Goal: Information Seeking & Learning: Learn about a topic

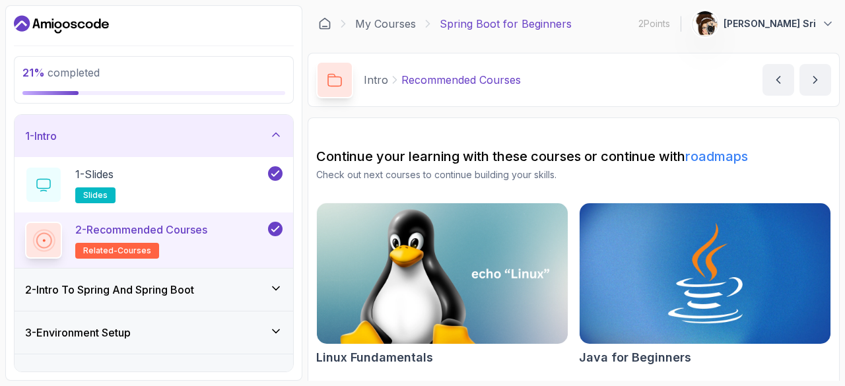
drag, startPoint x: 209, startPoint y: 131, endPoint x: 202, endPoint y: 217, distance: 86.7
click at [209, 131] on div "1 - Intro" at bounding box center [153, 136] width 257 height 16
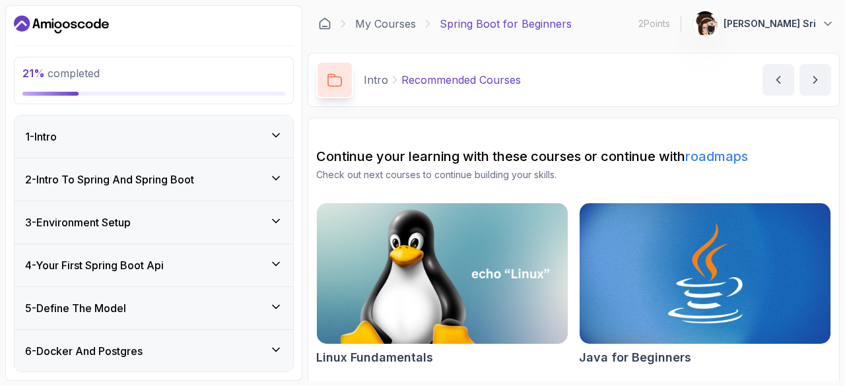
click at [192, 261] on div "4 - Your First Spring Boot Api" at bounding box center [153, 265] width 257 height 16
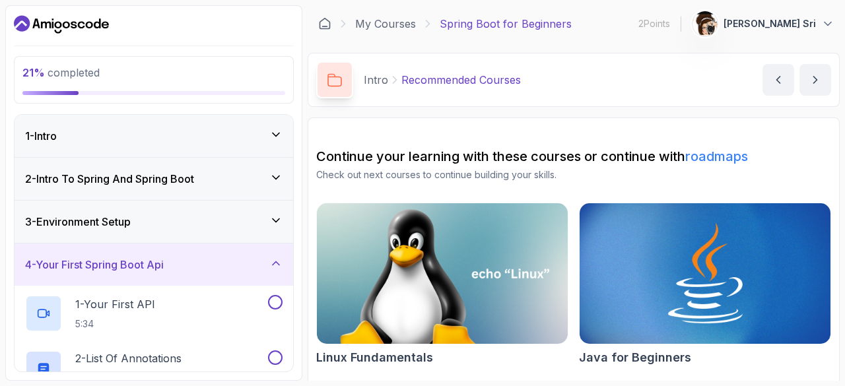
click at [203, 232] on div "3 - Environment Setup" at bounding box center [154, 222] width 279 height 42
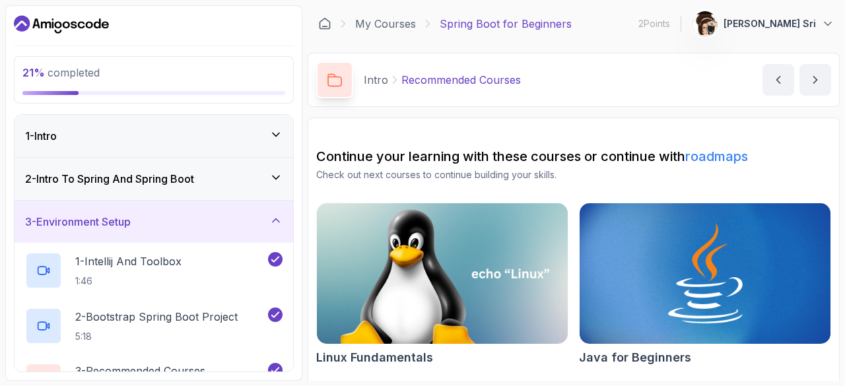
click at [204, 232] on div "3 - Environment Setup" at bounding box center [154, 222] width 279 height 42
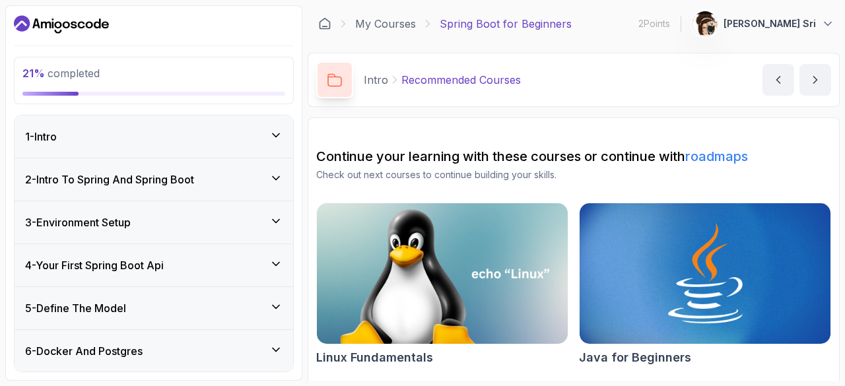
click at [206, 258] on div "4 - Your First Spring Boot Api" at bounding box center [153, 265] width 257 height 16
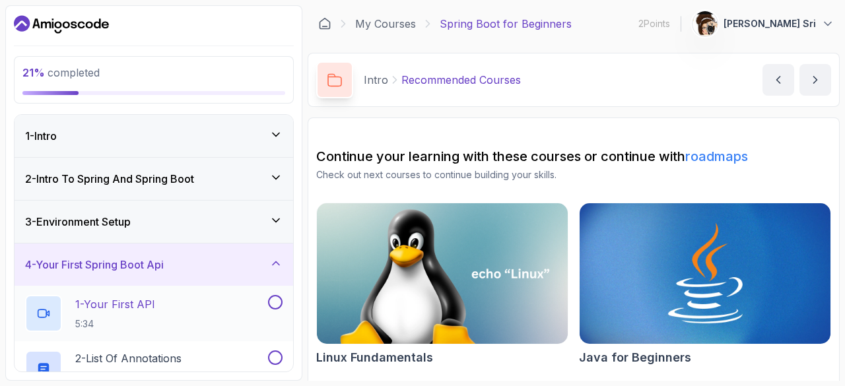
click at [162, 307] on div "1 - Your First API 5:34" at bounding box center [145, 313] width 240 height 37
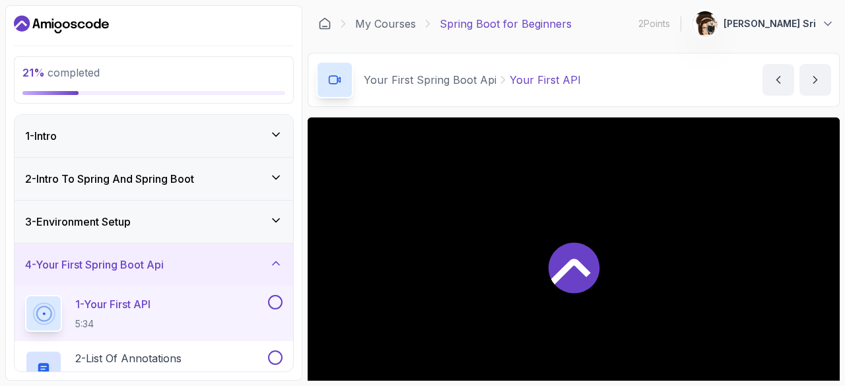
scroll to position [127, 0]
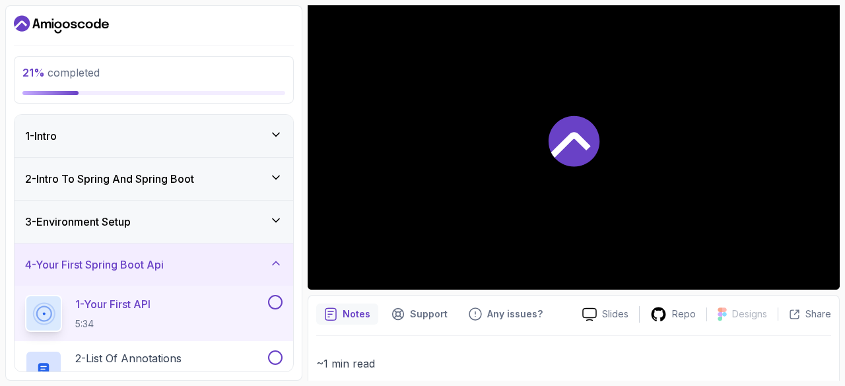
click at [236, 228] on div "3 - Environment Setup" at bounding box center [153, 222] width 257 height 16
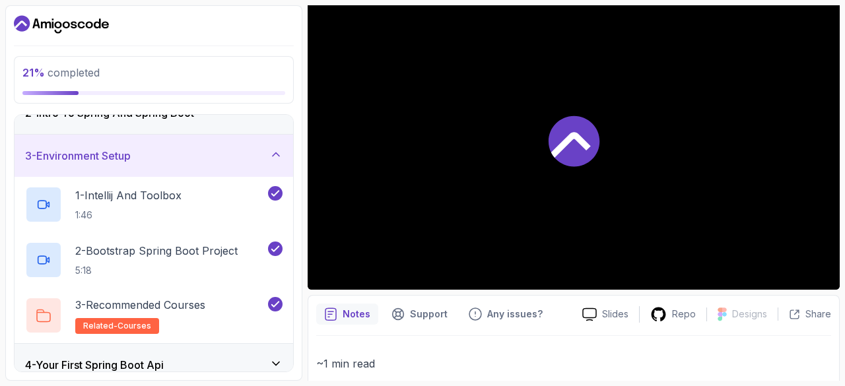
scroll to position [0, 0]
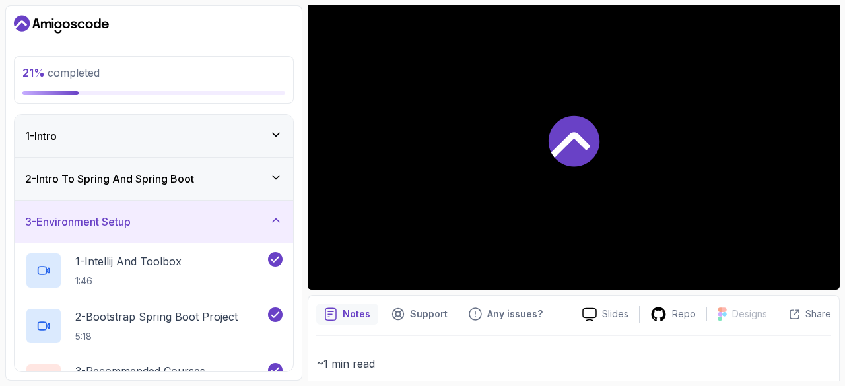
click at [246, 214] on div "3 - Environment Setup" at bounding box center [153, 222] width 257 height 16
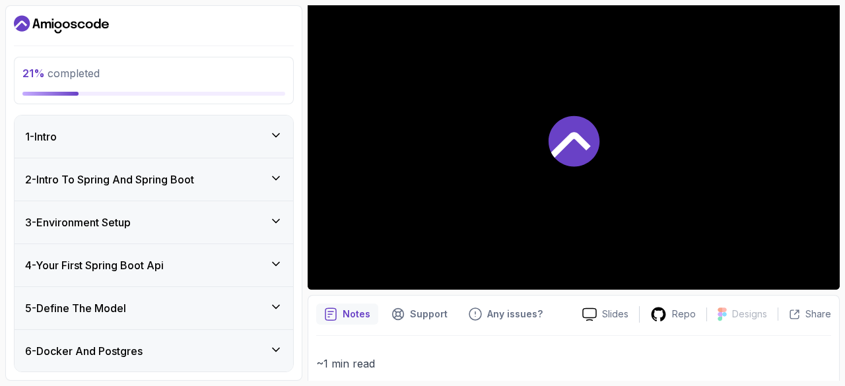
click at [251, 271] on div "4 - Your First Spring Boot Api" at bounding box center [153, 265] width 257 height 16
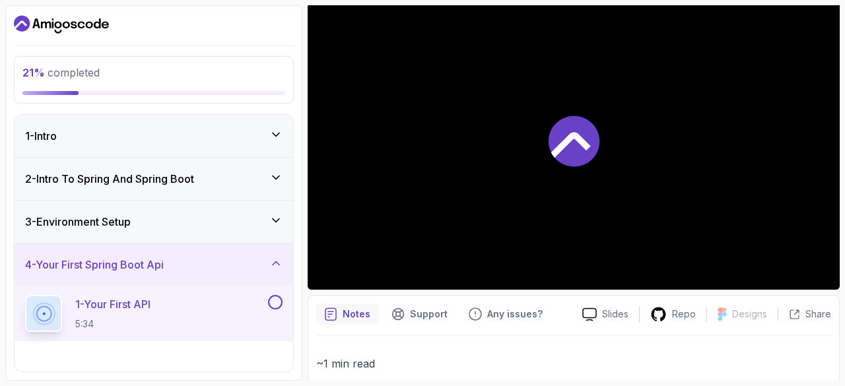
scroll to position [132, 0]
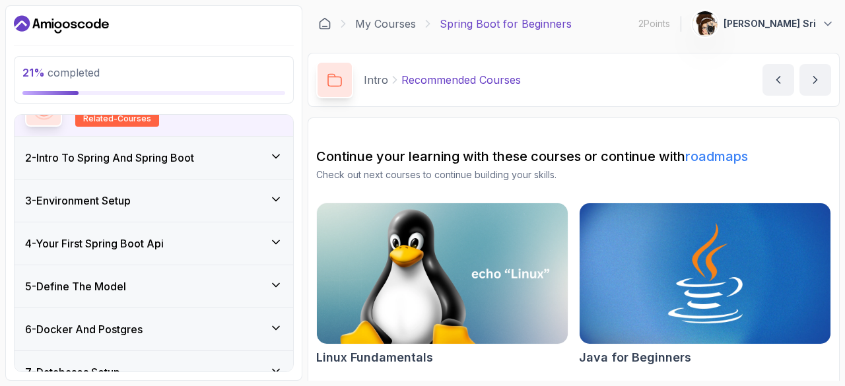
scroll to position [198, 0]
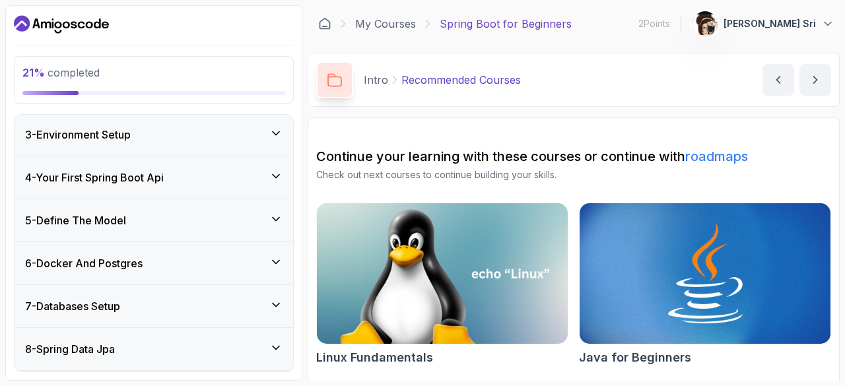
click at [236, 174] on div "4 - Your First Spring Boot Api" at bounding box center [153, 178] width 257 height 16
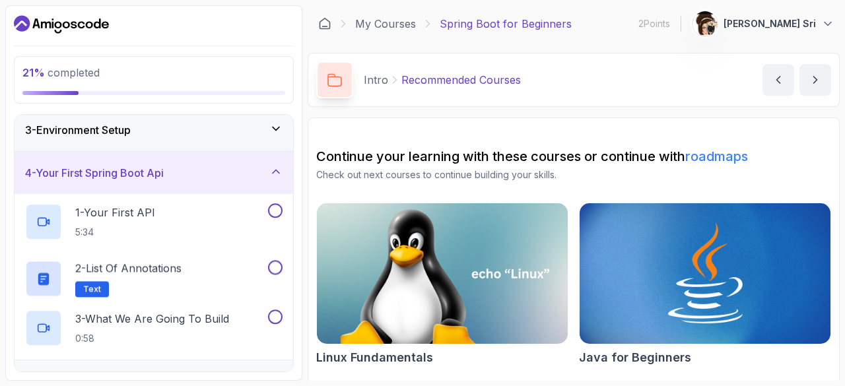
scroll to position [87, 0]
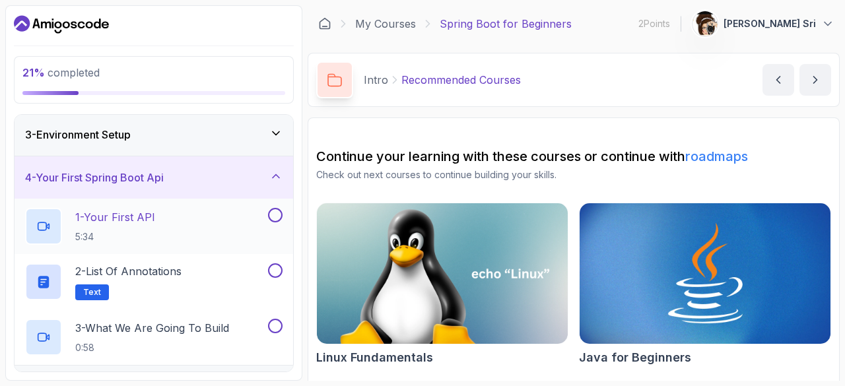
click at [252, 221] on div "1 - Your First API 5:34" at bounding box center [145, 226] width 240 height 37
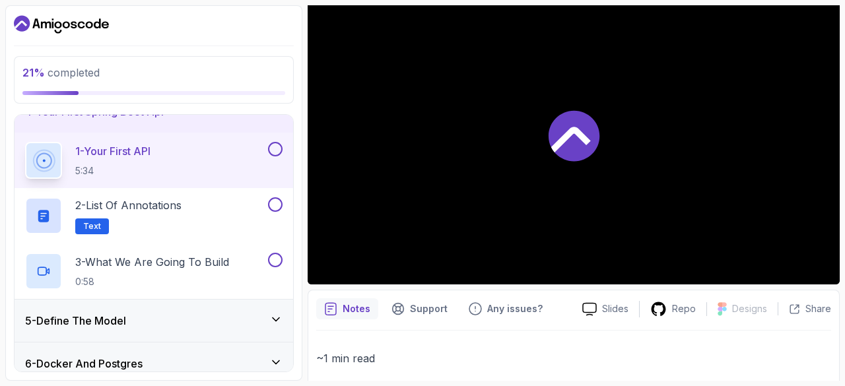
scroll to position [66, 0]
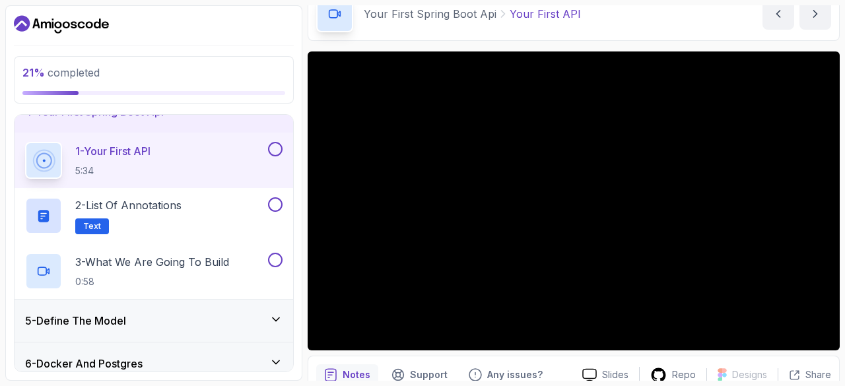
click at [25, 142] on button "1 - Your First API 5:34" at bounding box center [153, 160] width 257 height 37
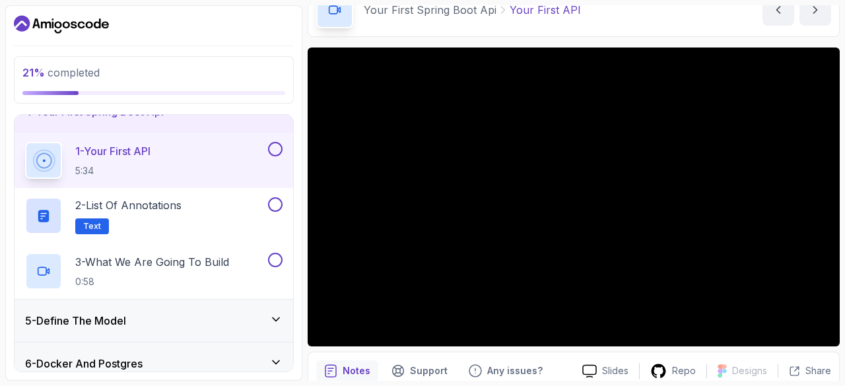
scroll to position [71, 0]
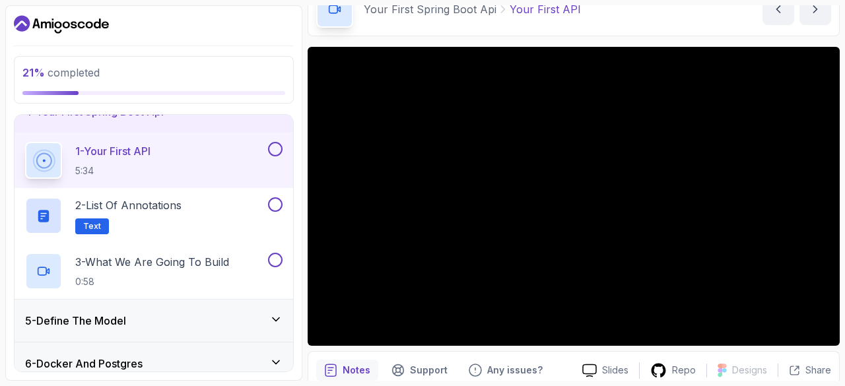
click at [227, 37] on div "21 % completed 1 - Intro 2 - Intro To Spring And Spring Boot 3 - Environment Se…" at bounding box center [153, 193] width 297 height 376
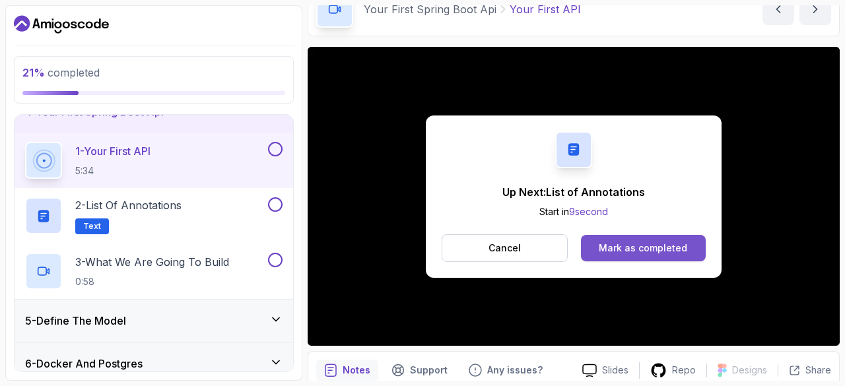
click at [645, 246] on div "Mark as completed" at bounding box center [643, 248] width 88 height 13
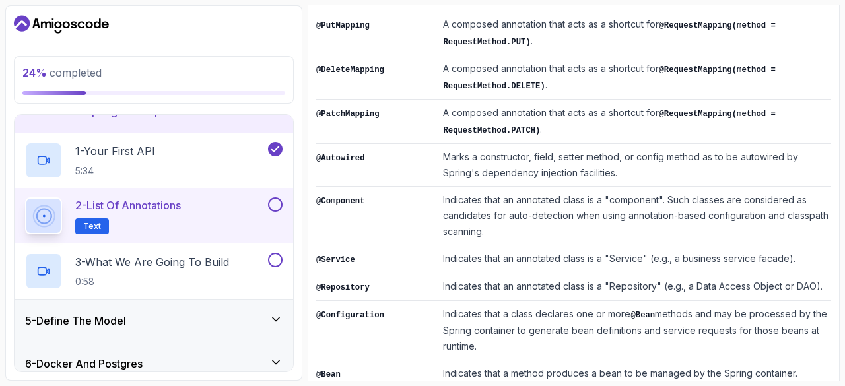
scroll to position [577, 0]
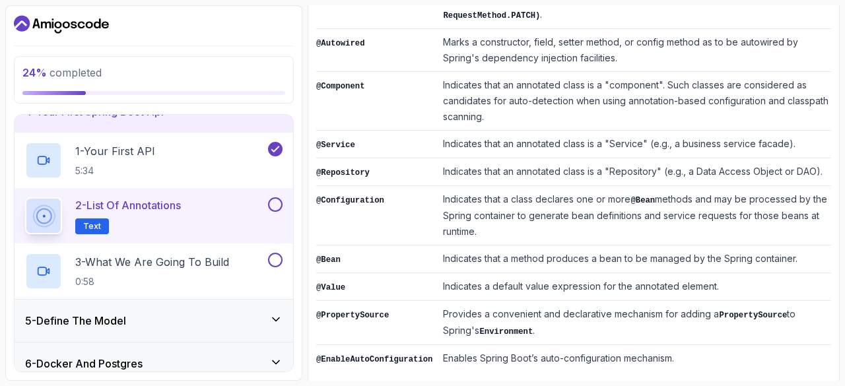
click at [284, 201] on div "2 - List of Annotations Text" at bounding box center [154, 215] width 279 height 55
click at [281, 205] on button at bounding box center [275, 204] width 15 height 15
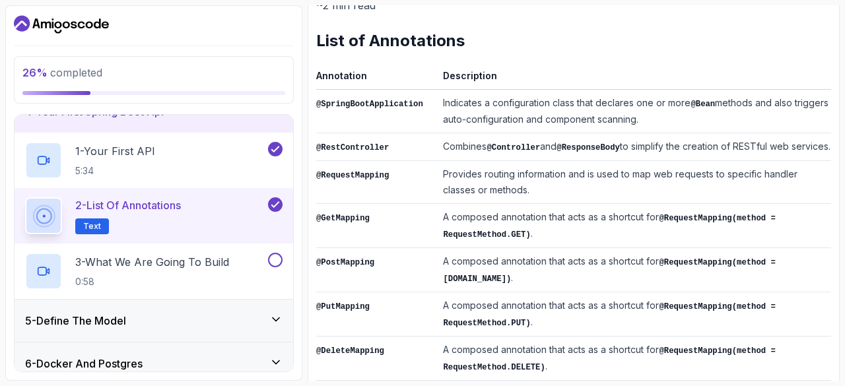
scroll to position [313, 0]
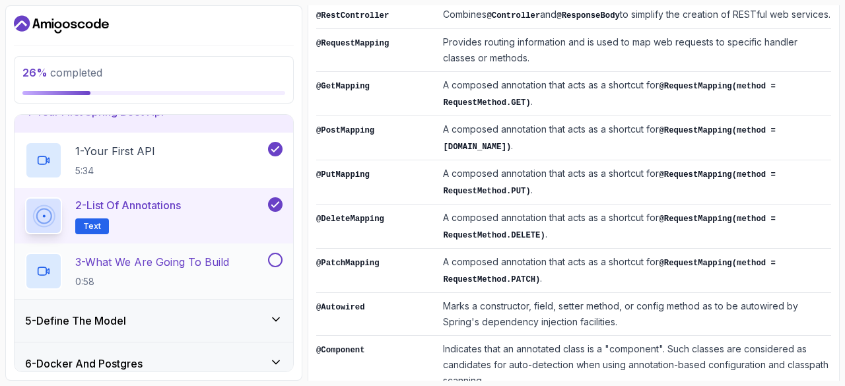
click at [218, 265] on p "3 - What We Are Going To Build" at bounding box center [152, 262] width 154 height 16
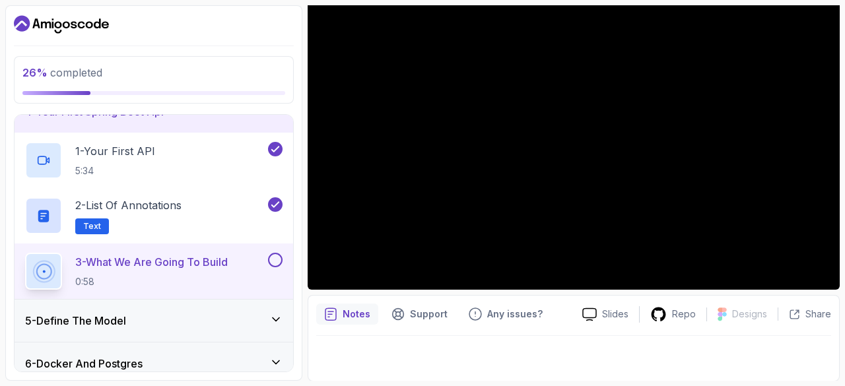
scroll to position [61, 0]
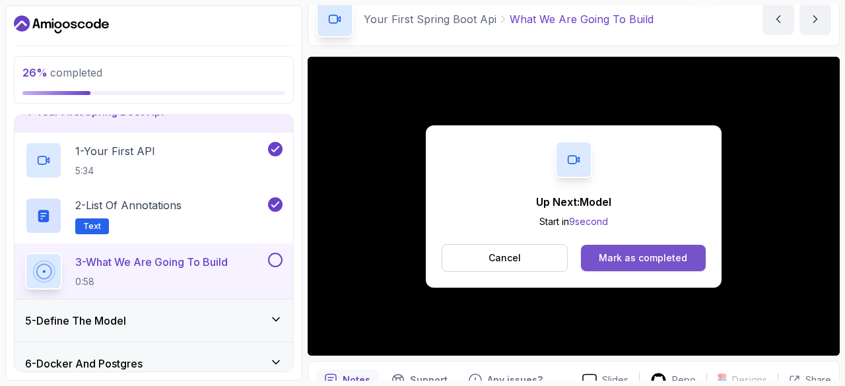
click at [671, 251] on div "Mark as completed" at bounding box center [643, 257] width 88 height 13
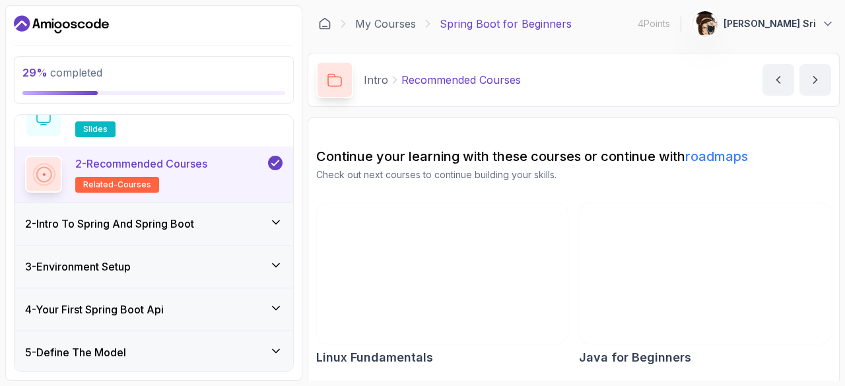
scroll to position [132, 0]
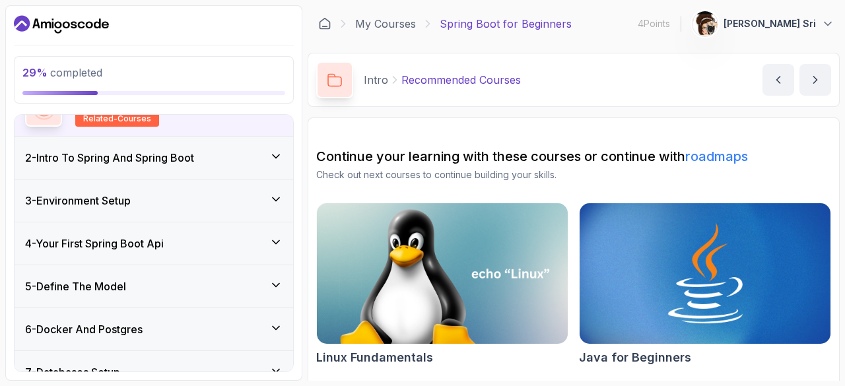
click at [246, 241] on div "4 - Your First Spring Boot Api" at bounding box center [153, 244] width 257 height 16
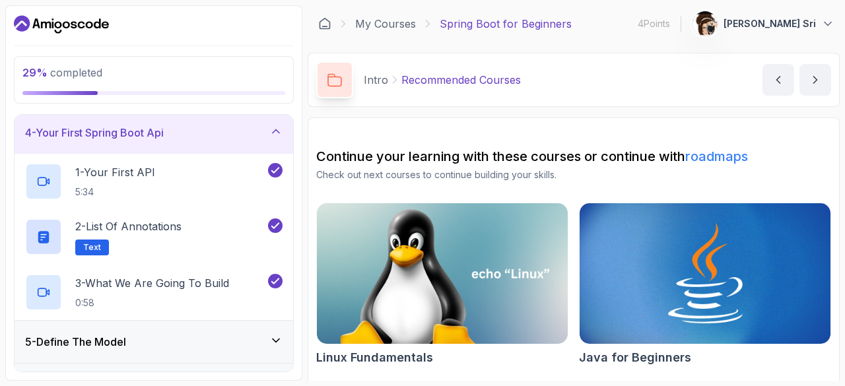
click at [247, 134] on div "4 - Your First Spring Boot Api" at bounding box center [153, 133] width 257 height 16
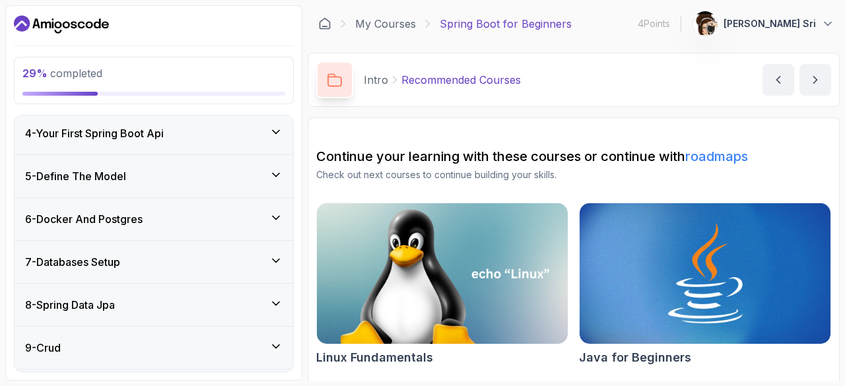
click at [244, 172] on div "5 - Define The Model" at bounding box center [153, 176] width 257 height 16
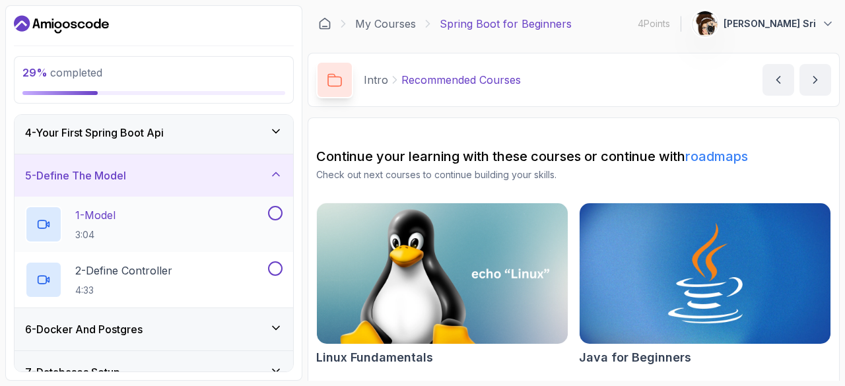
click at [227, 220] on div "1 - Model 3:04" at bounding box center [145, 224] width 240 height 37
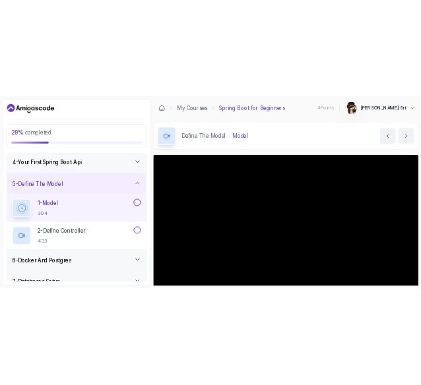
scroll to position [66, 0]
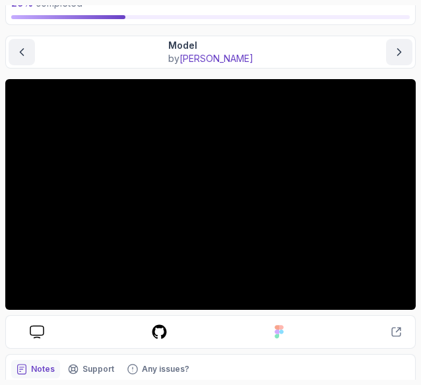
scroll to position [82, 0]
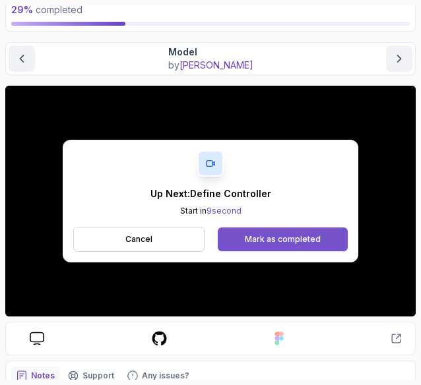
click at [271, 234] on div "Mark as completed" at bounding box center [283, 239] width 76 height 11
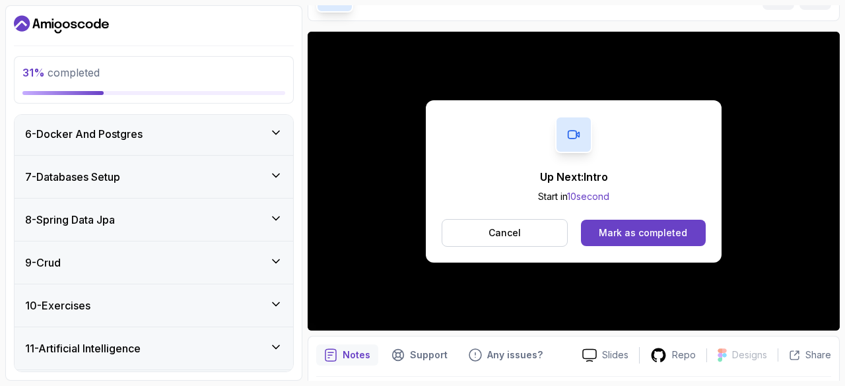
scroll to position [328, 0]
click at [625, 223] on button "Mark as completed" at bounding box center [643, 233] width 125 height 26
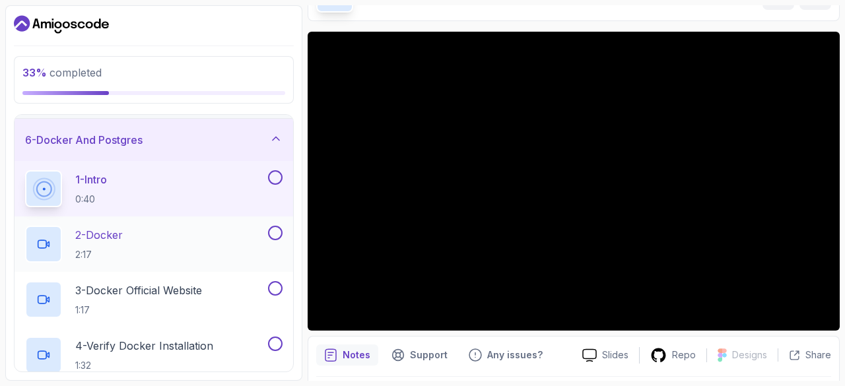
scroll to position [210, 0]
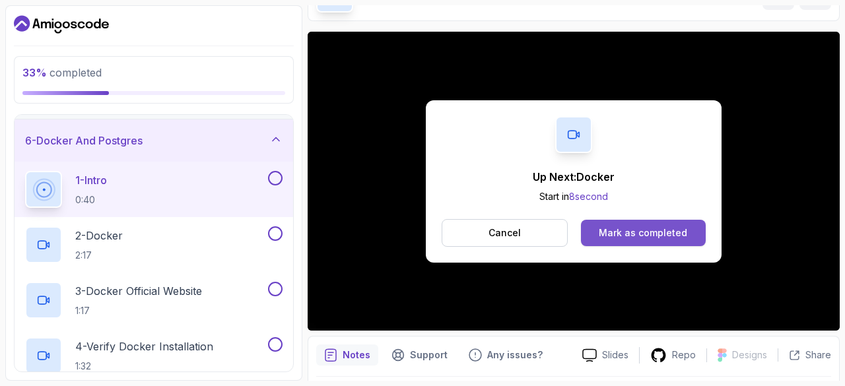
click at [609, 232] on div "Mark as completed" at bounding box center [643, 232] width 88 height 13
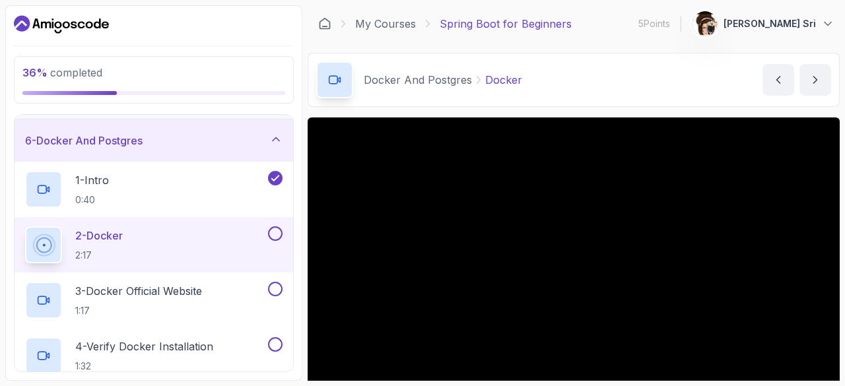
scroll to position [66, 0]
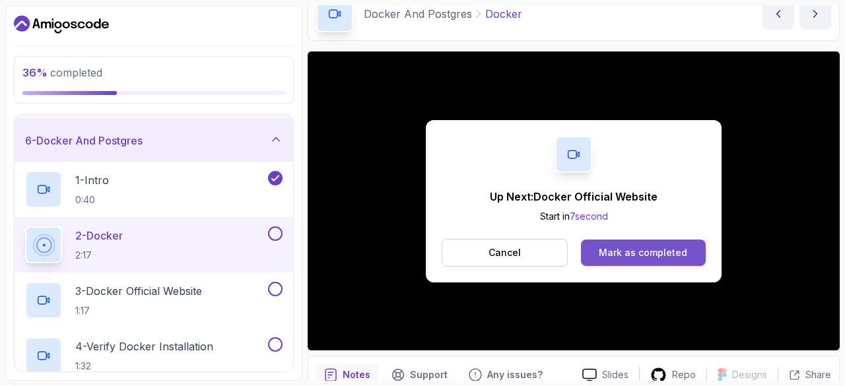
click at [665, 248] on div "Mark as completed" at bounding box center [643, 252] width 88 height 13
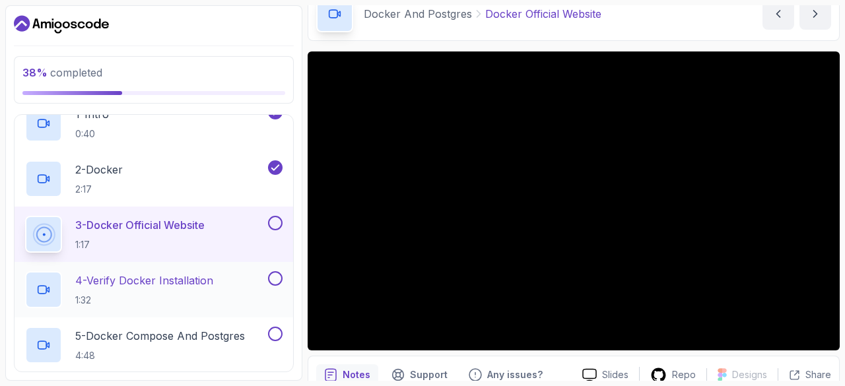
scroll to position [210, 0]
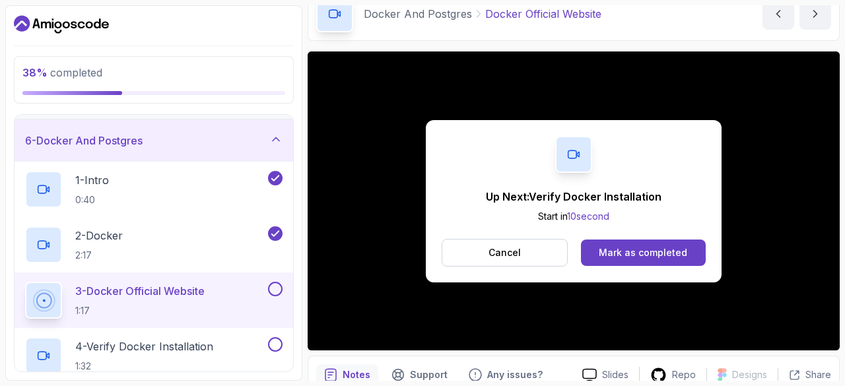
click at [538, 201] on p "Up Next: Verify Docker Installation" at bounding box center [574, 197] width 176 height 16
click at [623, 252] on div "Mark as completed" at bounding box center [643, 252] width 88 height 13
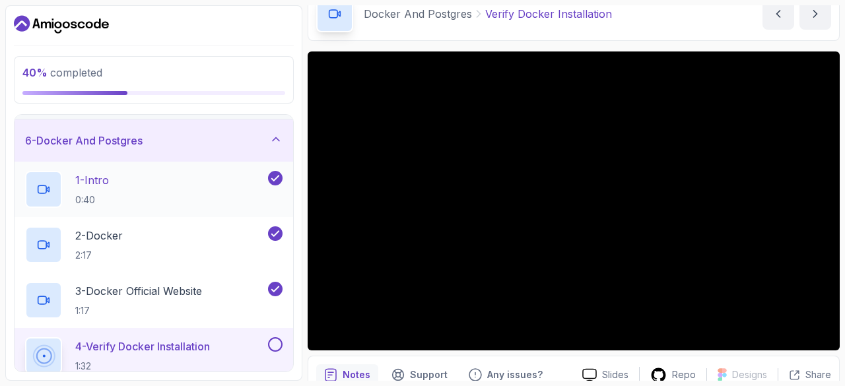
scroll to position [144, 0]
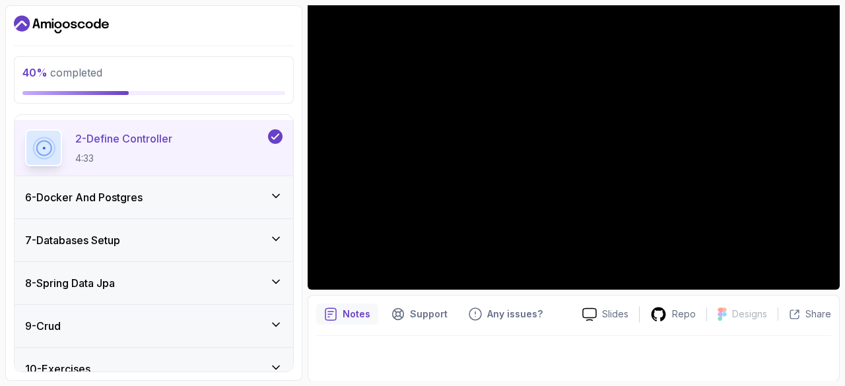
scroll to position [132, 0]
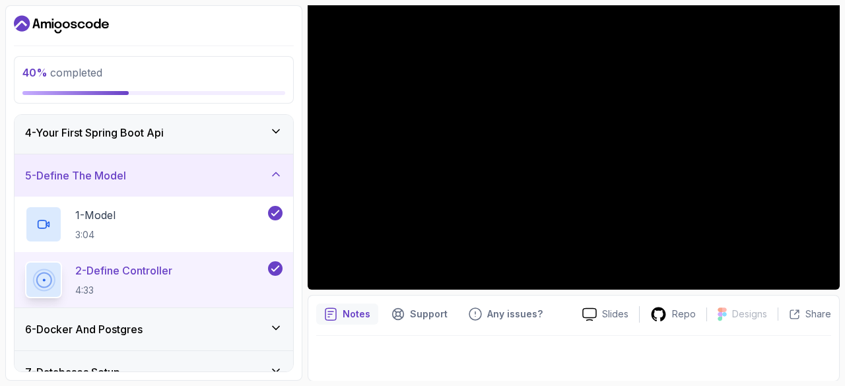
click at [231, 178] on div "5 - Define The Model" at bounding box center [153, 176] width 257 height 16
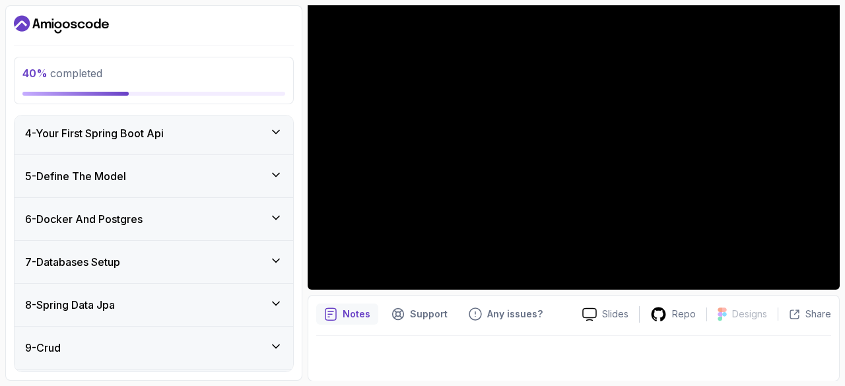
click at [231, 211] on div "6 - Docker And Postgres" at bounding box center [153, 219] width 257 height 16
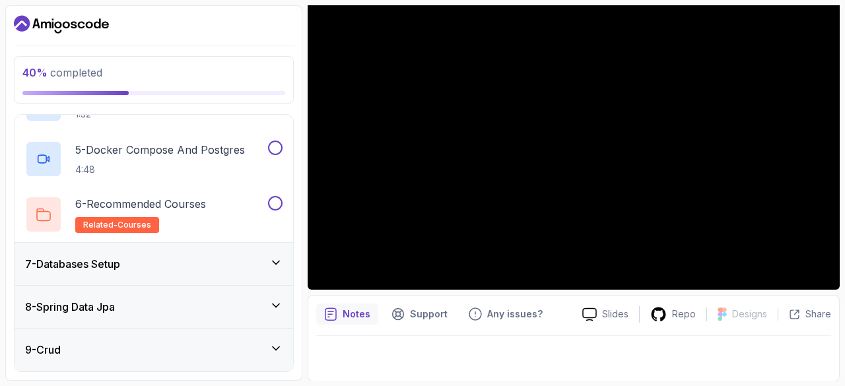
scroll to position [330, 0]
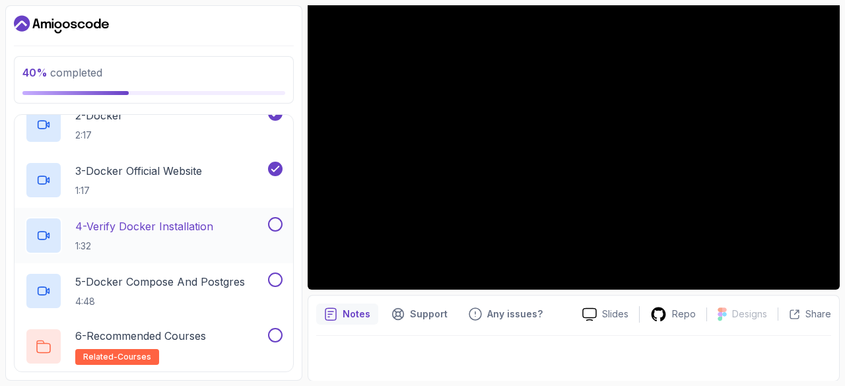
click at [131, 232] on p "4 - Verify Docker Installation" at bounding box center [144, 226] width 138 height 16
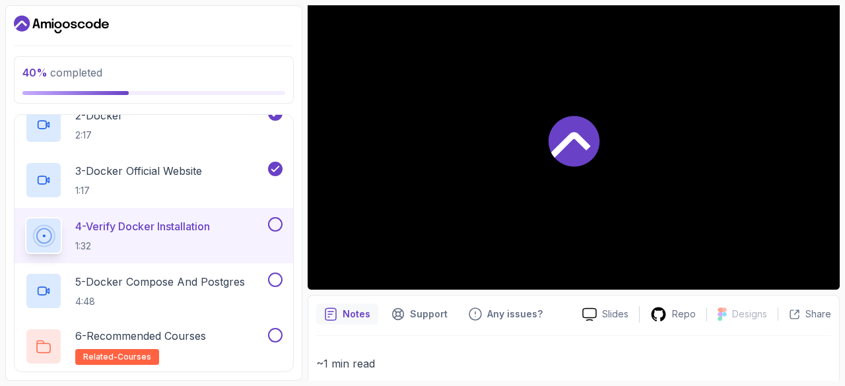
scroll to position [61, 0]
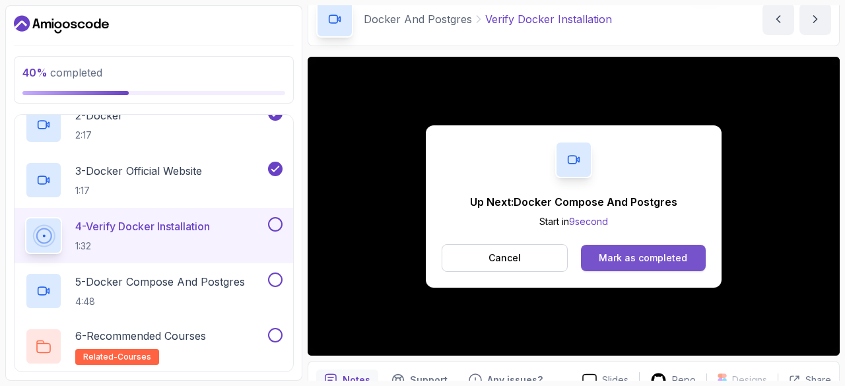
click at [618, 255] on div "Mark as completed" at bounding box center [643, 257] width 88 height 13
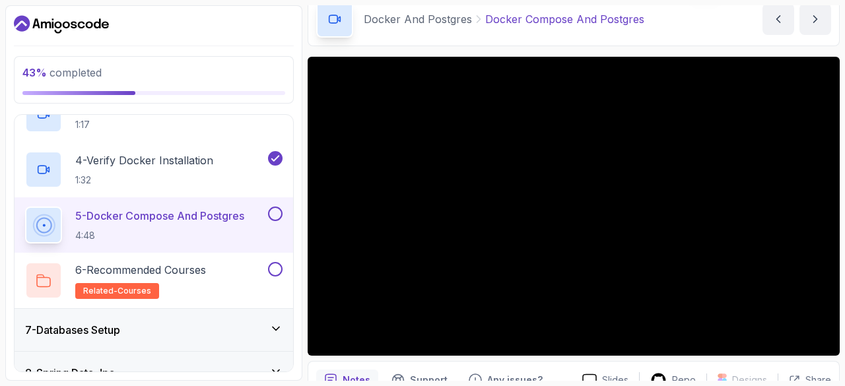
scroll to position [457, 0]
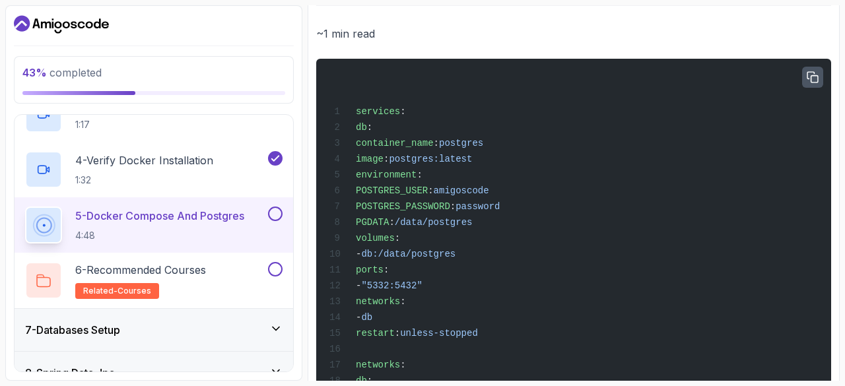
click at [812, 75] on icon "button" at bounding box center [813, 78] width 12 height 12
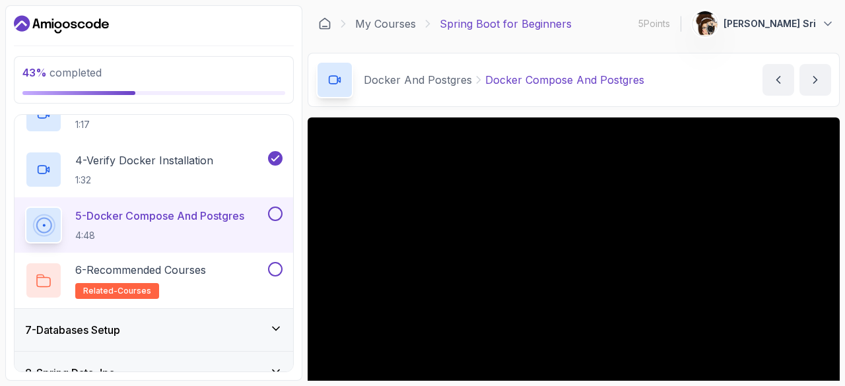
scroll to position [132, 0]
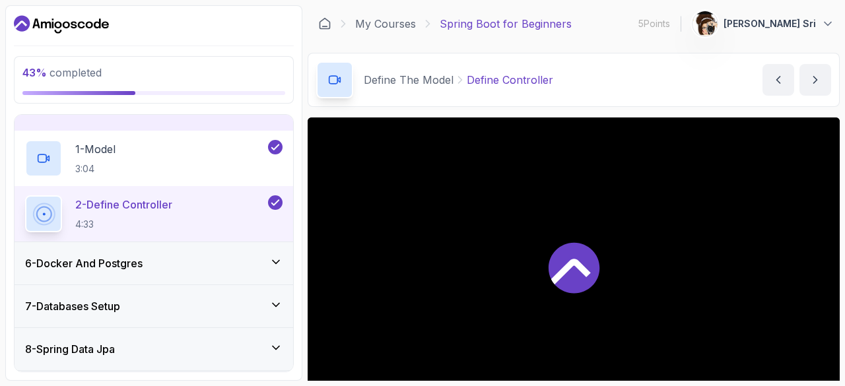
scroll to position [264, 0]
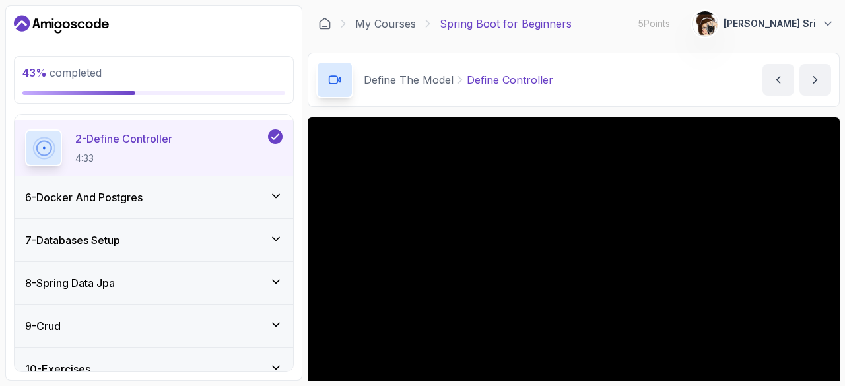
click at [125, 190] on h3 "6 - Docker And Postgres" at bounding box center [83, 197] width 117 height 16
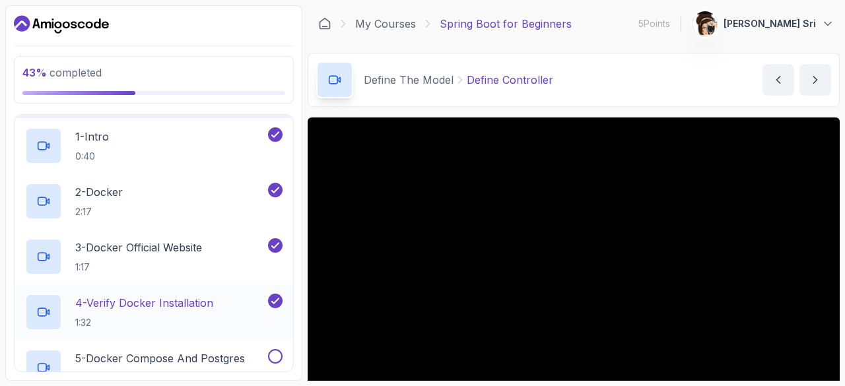
scroll to position [385, 0]
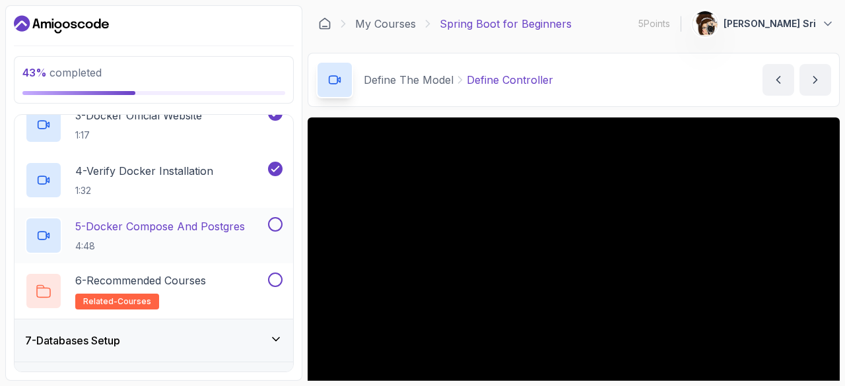
click at [157, 208] on div "5 - Docker Compose And Postgres 4:48" at bounding box center [154, 235] width 279 height 55
click at [162, 224] on p "5 - Docker Compose And Postgres" at bounding box center [160, 226] width 170 height 16
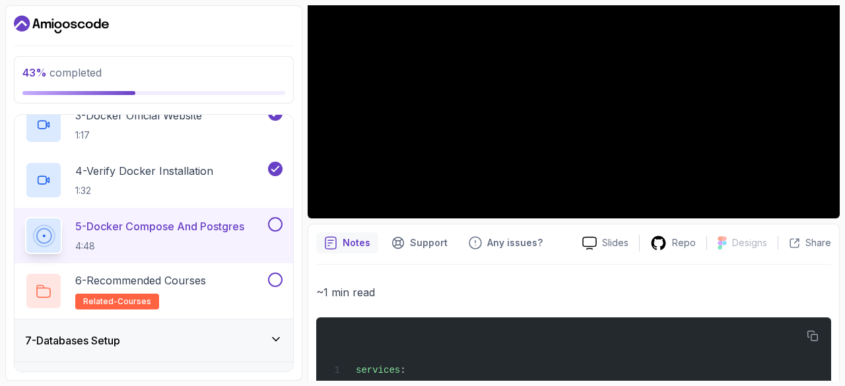
scroll to position [66, 0]
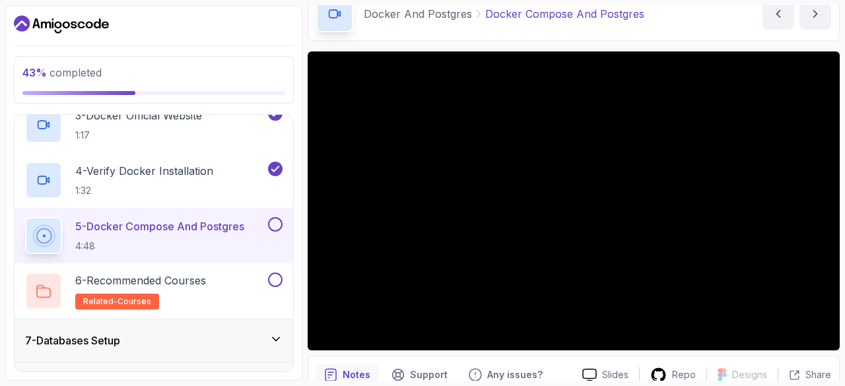
click at [306, 354] on div "43 % completed 1 - Intro 2 - Intro To Spring And Spring Boot 3 - Environment Se…" at bounding box center [422, 193] width 834 height 376
click at [191, 189] on p "1:32" at bounding box center [144, 190] width 138 height 13
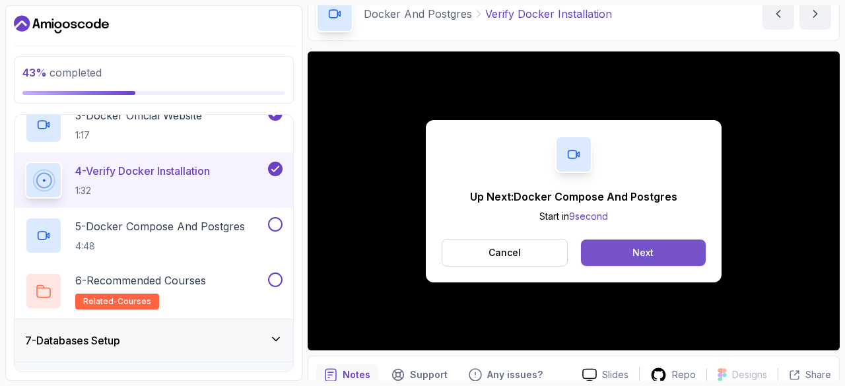
click at [635, 255] on div "Next" at bounding box center [642, 252] width 21 height 13
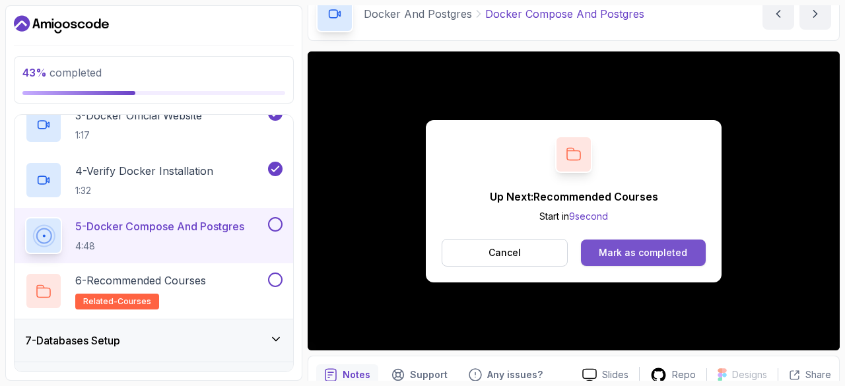
click at [610, 251] on div "Mark as completed" at bounding box center [643, 252] width 88 height 13
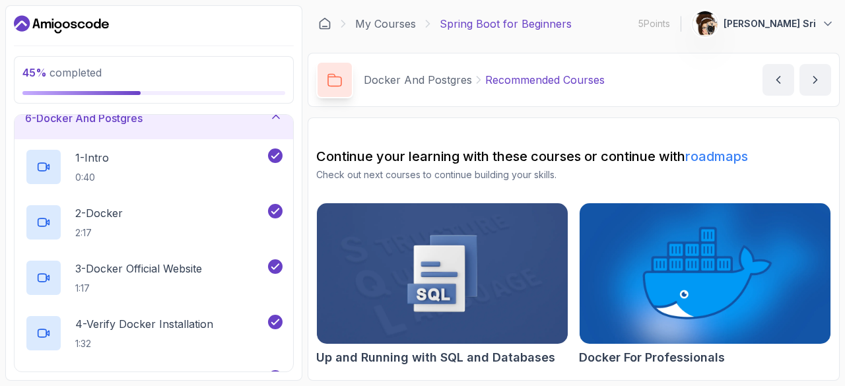
scroll to position [231, 0]
click at [166, 123] on div "6 - Docker And Postgres" at bounding box center [153, 120] width 257 height 16
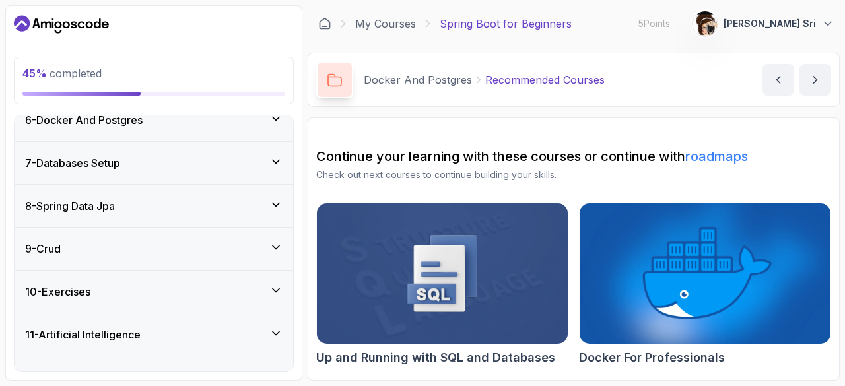
click at [166, 162] on div "7 - Databases Setup" at bounding box center [153, 163] width 257 height 16
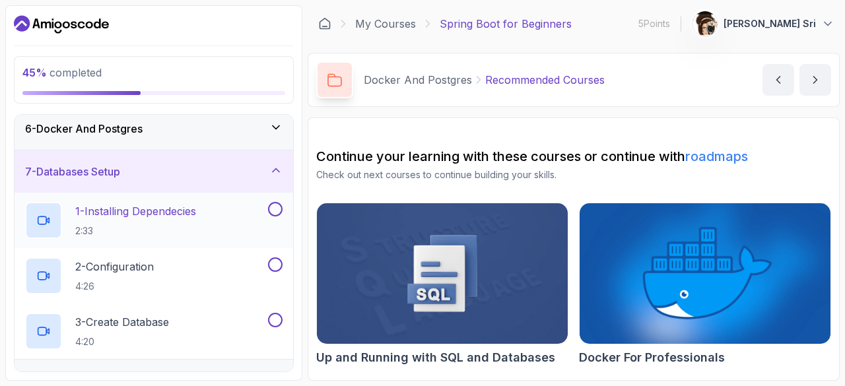
scroll to position [220, 0]
click at [177, 207] on p "1 - Installing Dependecies" at bounding box center [135, 213] width 121 height 16
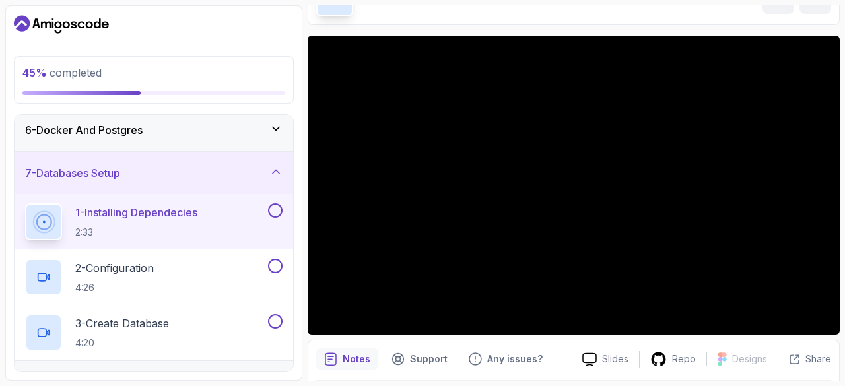
scroll to position [62, 0]
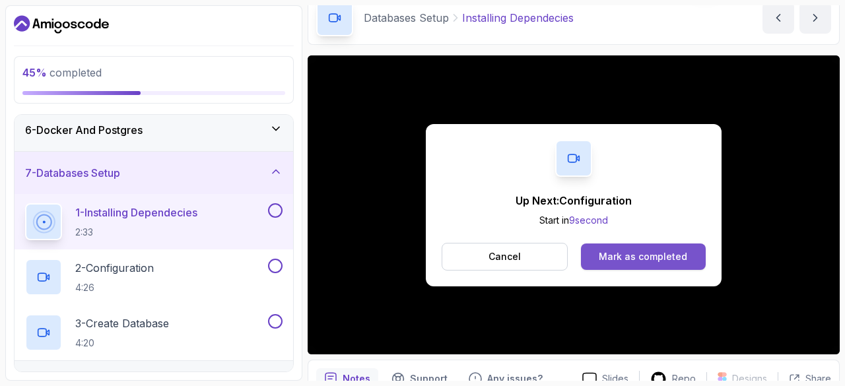
click at [648, 252] on div "Mark as completed" at bounding box center [643, 256] width 88 height 13
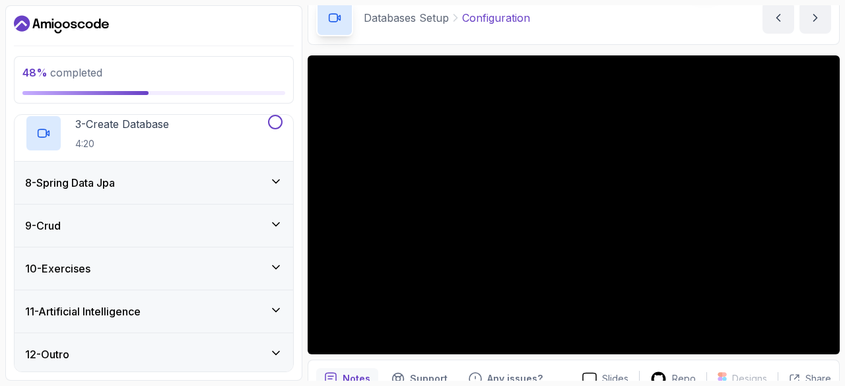
scroll to position [420, 0]
click at [270, 179] on icon at bounding box center [275, 181] width 13 height 13
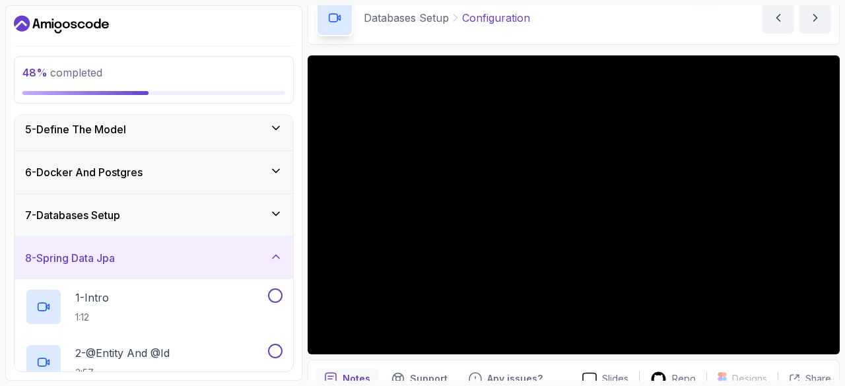
scroll to position [177, 0]
click at [276, 242] on div "8 - Spring Data Jpa" at bounding box center [154, 259] width 279 height 42
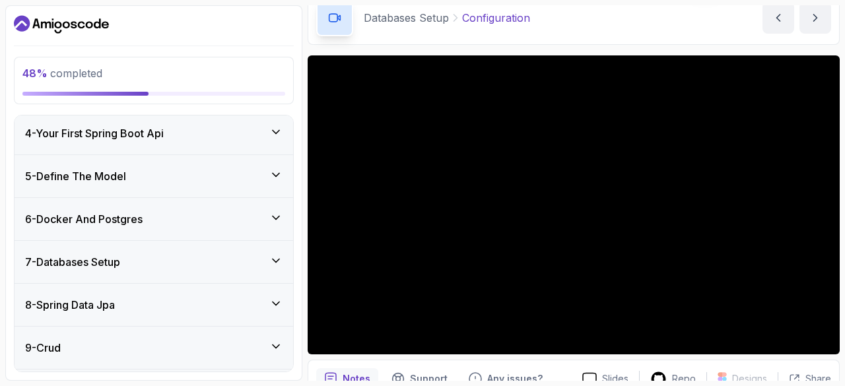
scroll to position [132, 0]
click at [275, 247] on div "7 - Databases Setup" at bounding box center [154, 262] width 279 height 42
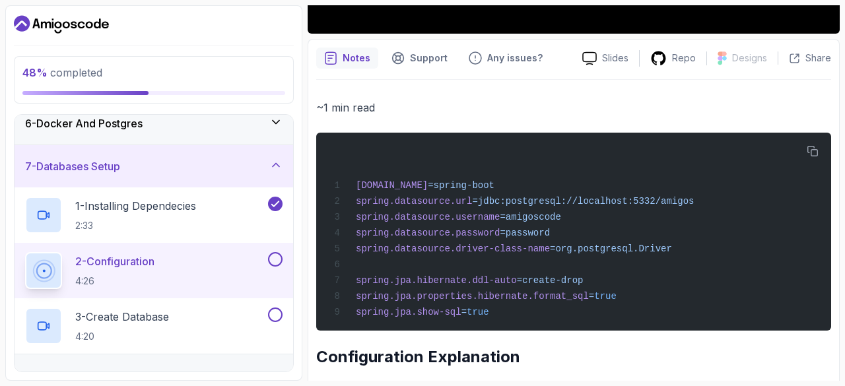
scroll to position [384, 0]
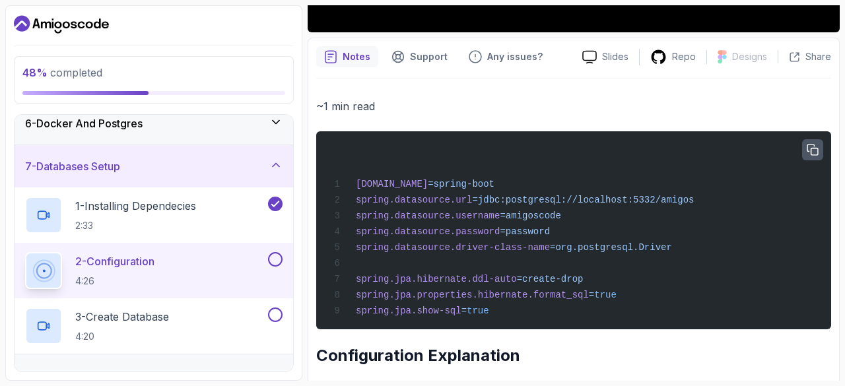
click at [812, 152] on icon "button" at bounding box center [813, 151] width 12 height 12
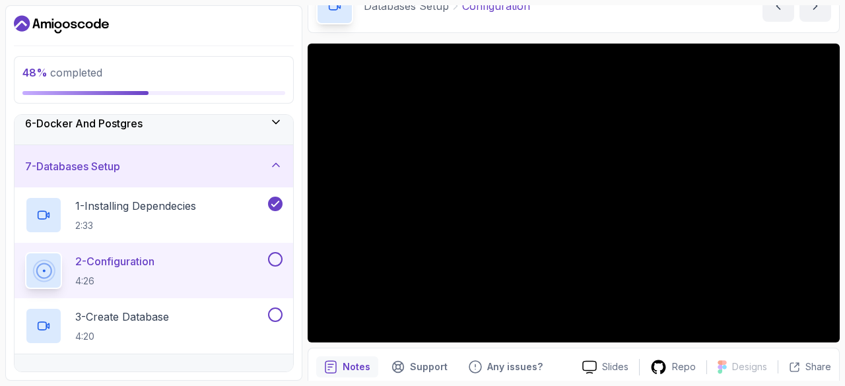
scroll to position [78, 0]
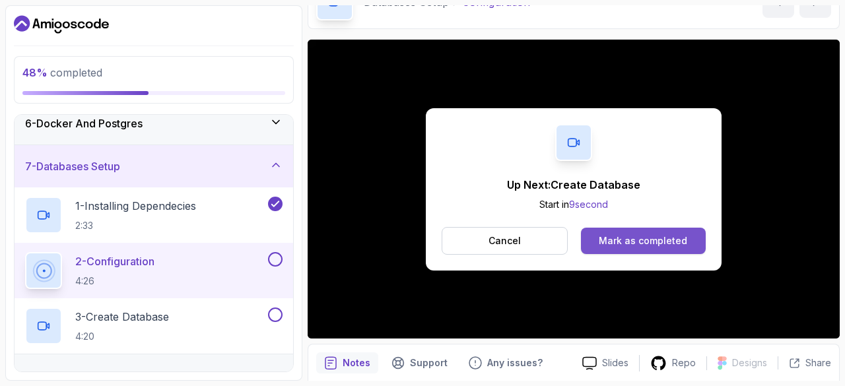
click at [599, 232] on button "Mark as completed" at bounding box center [643, 241] width 125 height 26
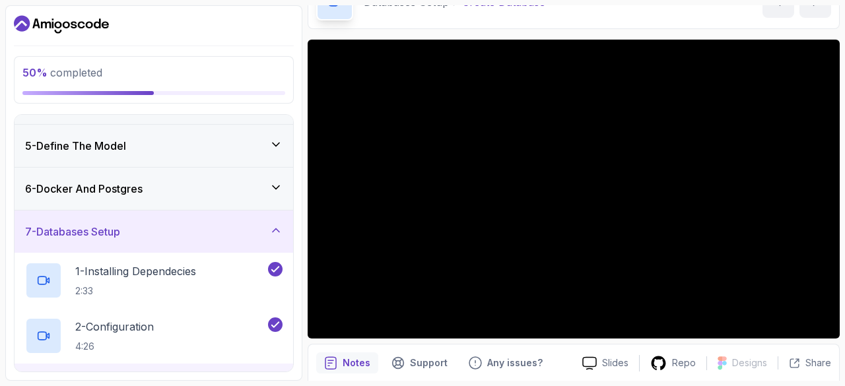
scroll to position [408, 0]
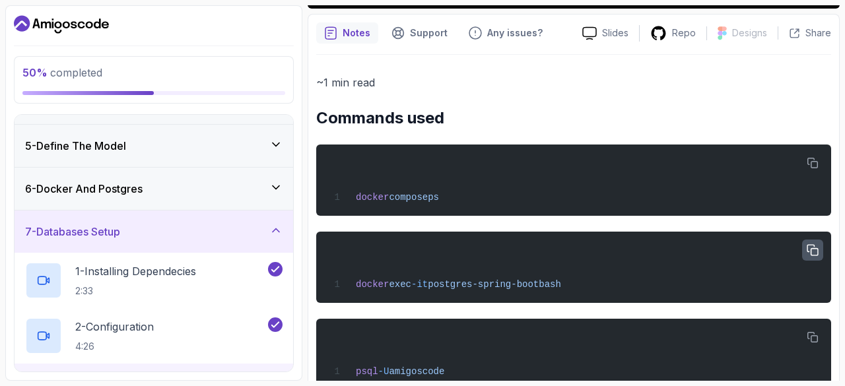
click at [811, 249] on icon "button" at bounding box center [812, 250] width 11 height 11
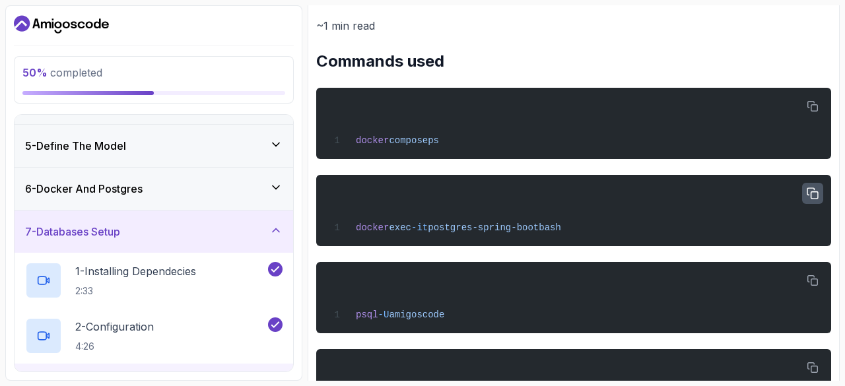
scroll to position [532, 0]
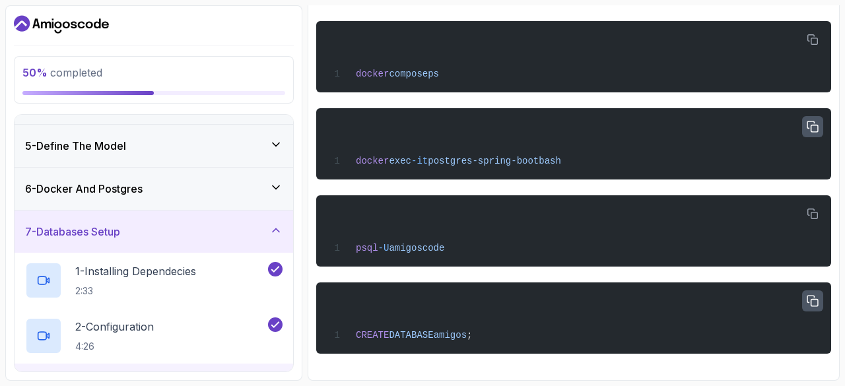
click at [817, 296] on icon "button" at bounding box center [813, 302] width 12 height 12
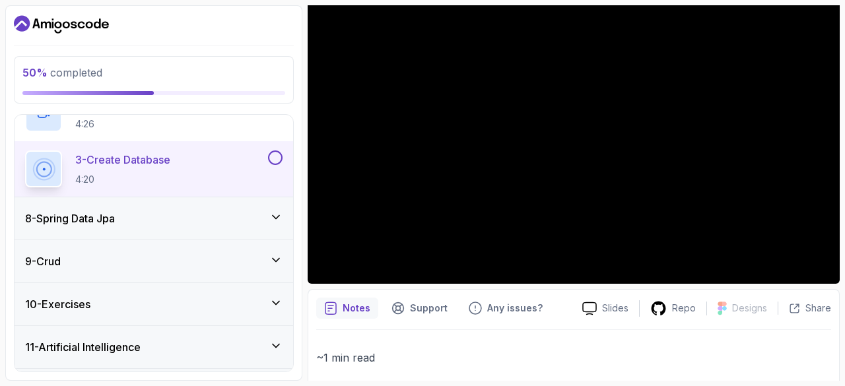
scroll to position [391, 0]
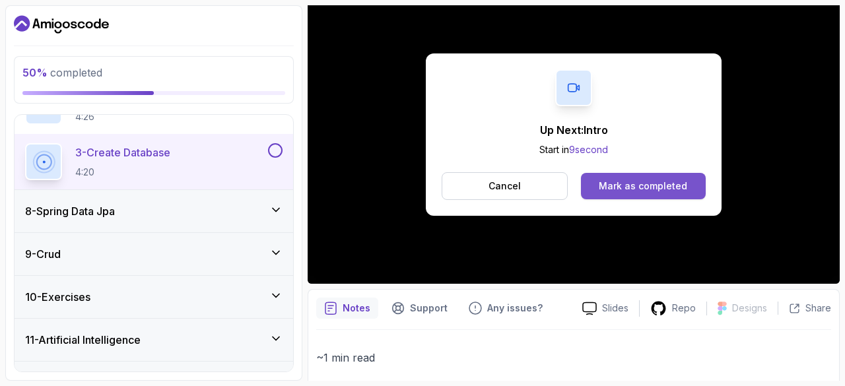
click at [649, 188] on div "Mark as completed" at bounding box center [643, 186] width 88 height 13
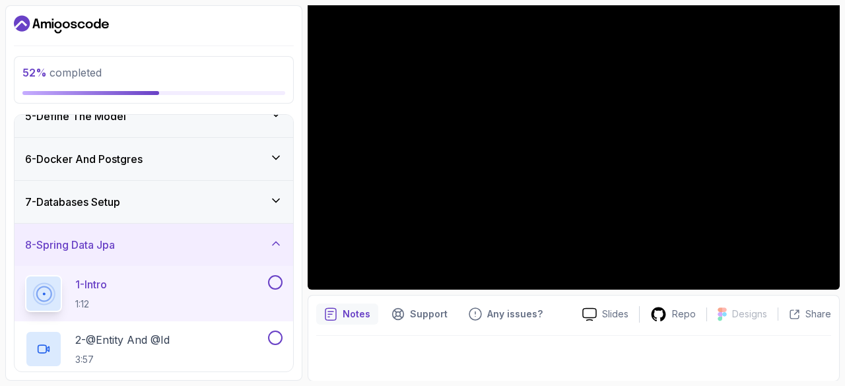
scroll to position [191, 0]
